Goal: Task Accomplishment & Management: Use online tool/utility

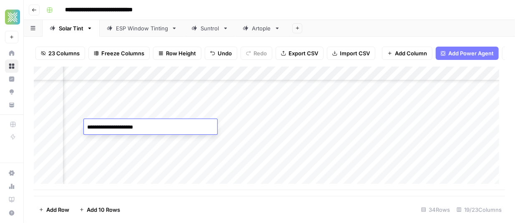
scroll to position [392, 392]
click at [277, 95] on div "Add Column" at bounding box center [269, 129] width 471 height 124
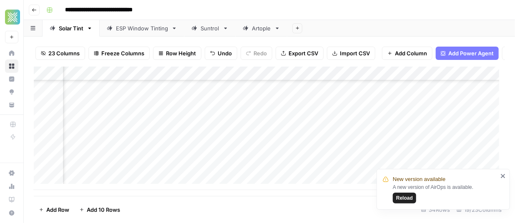
scroll to position [392, 220]
click at [406, 197] on span "Reload" at bounding box center [404, 198] width 17 height 7
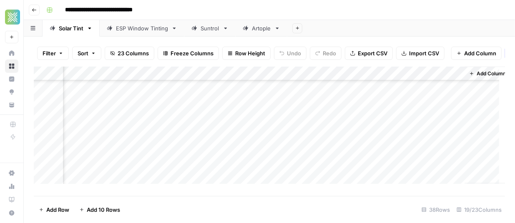
scroll to position [420, 1245]
click at [353, 168] on div "Add Column" at bounding box center [269, 129] width 471 height 124
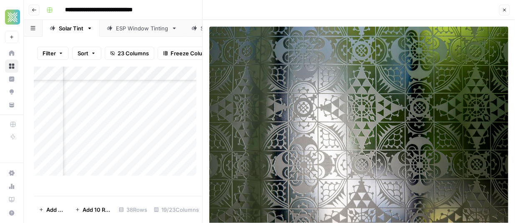
click at [505, 7] on button "Close" at bounding box center [504, 10] width 11 height 11
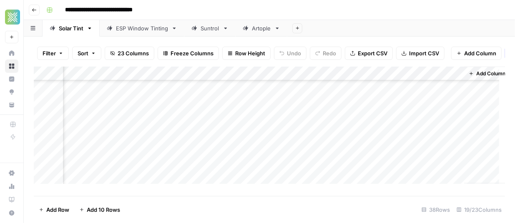
click at [247, 167] on div "Add Column" at bounding box center [269, 129] width 471 height 124
click at [264, 168] on div "Add Column" at bounding box center [269, 129] width 471 height 124
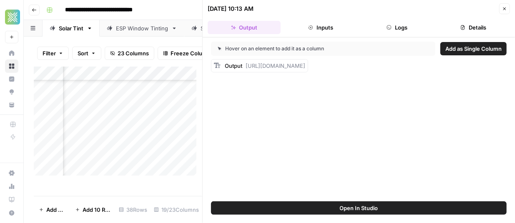
click at [504, 9] on icon "button" at bounding box center [504, 8] width 5 height 5
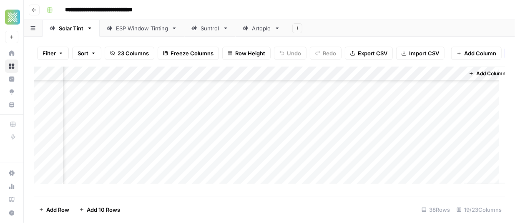
click at [335, 168] on div "Add Column" at bounding box center [269, 129] width 471 height 124
click at [351, 167] on div "Add Column" at bounding box center [269, 129] width 471 height 124
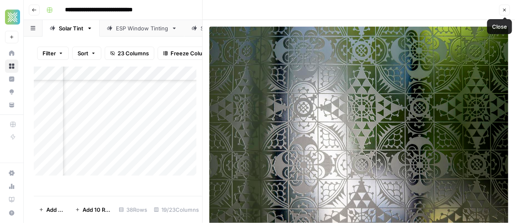
click at [507, 7] on button "Close" at bounding box center [504, 10] width 11 height 11
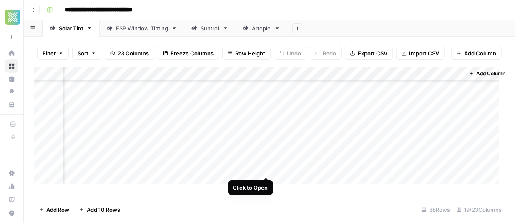
click at [266, 168] on div "Add Column" at bounding box center [269, 129] width 471 height 124
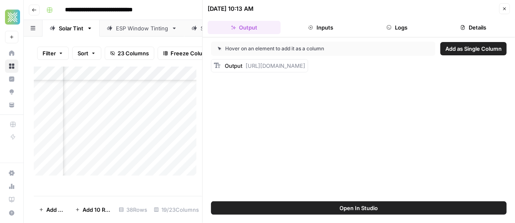
click at [317, 27] on button "Inputs" at bounding box center [320, 27] width 73 height 13
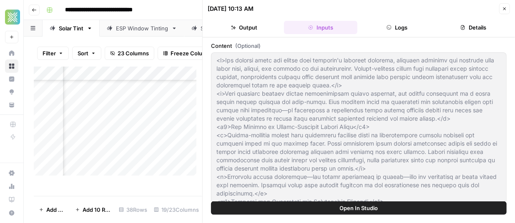
click at [373, 24] on button "Logs" at bounding box center [396, 27] width 73 height 13
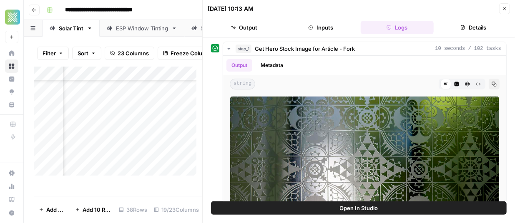
click at [470, 28] on button "Details" at bounding box center [473, 27] width 73 height 13
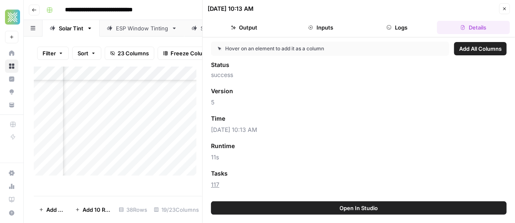
click at [500, 10] on button "Close" at bounding box center [504, 8] width 11 height 11
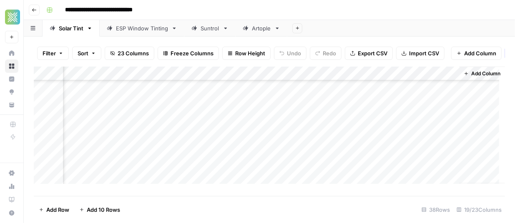
scroll to position [448, 1257]
